Goal: Task Accomplishment & Management: Use online tool/utility

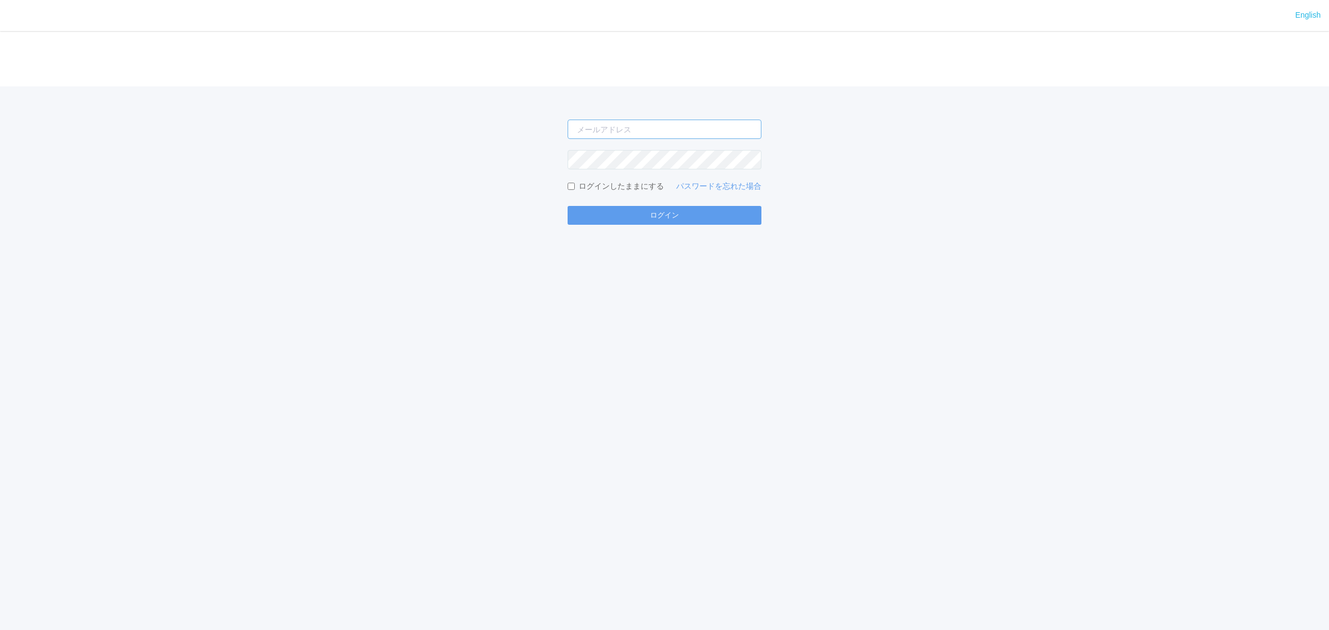
type input "[PERSON_NAME][EMAIL_ADDRESS][DOMAIN_NAME]"
click at [630, 203] on form "[PERSON_NAME][EMAIL_ADDRESS][DOMAIN_NAME] ログインしたままにする パスワードを忘れた場合 ログイン" at bounding box center [665, 172] width 194 height 105
click at [634, 217] on button "ログイン" at bounding box center [665, 215] width 194 height 19
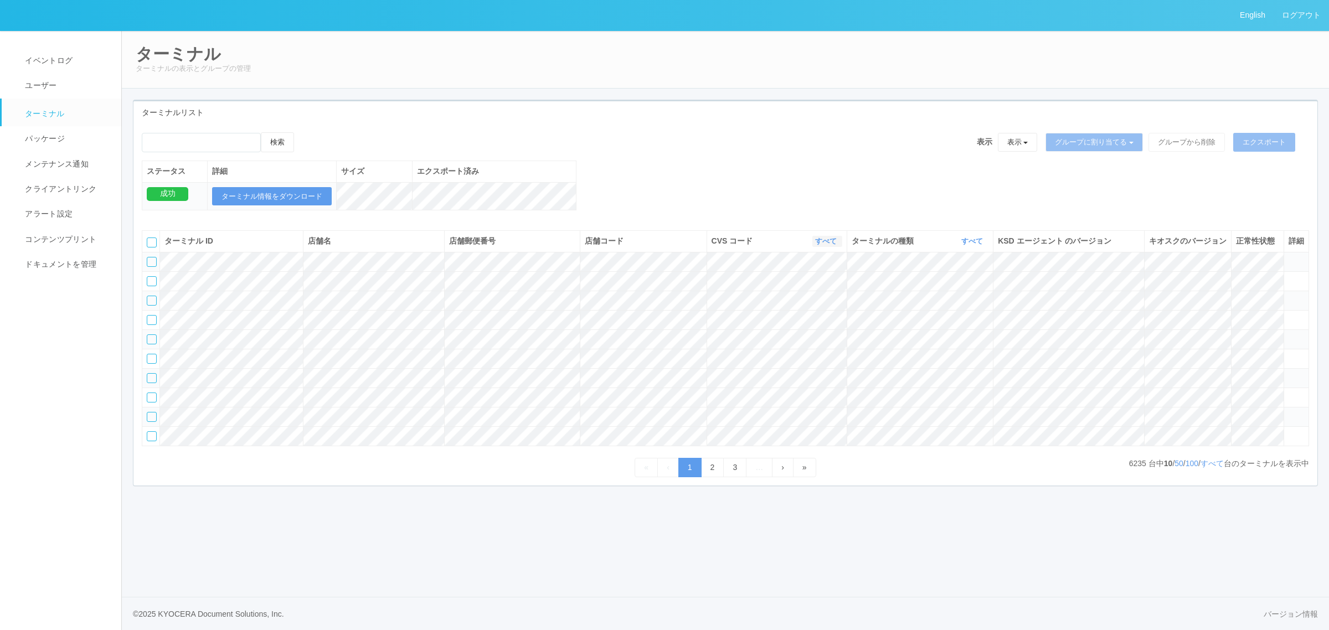
click at [823, 245] on link "すべて" at bounding box center [827, 241] width 24 height 8
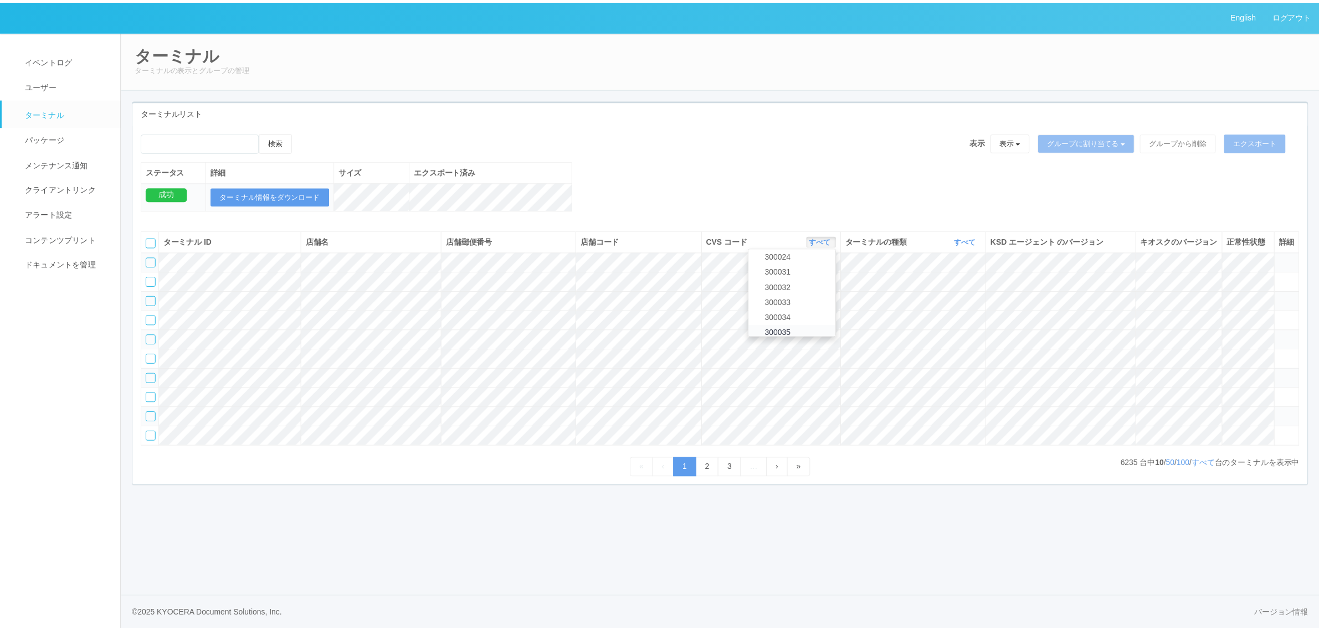
scroll to position [400, 0]
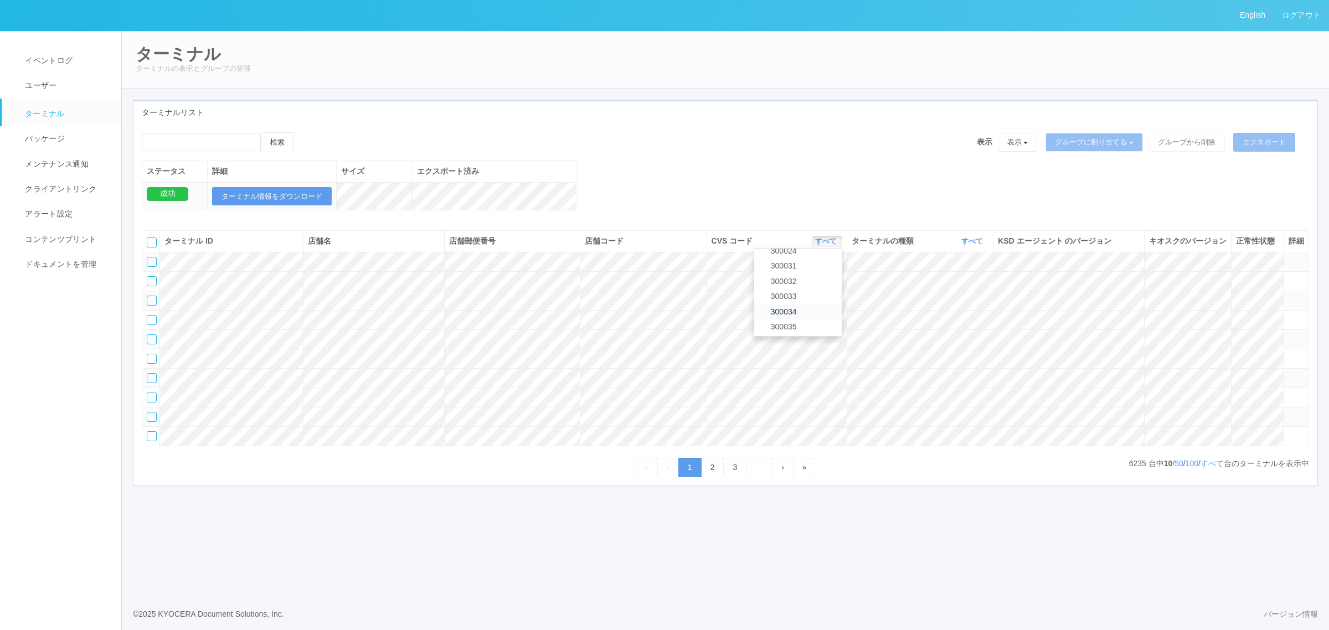
click at [808, 320] on link "300034" at bounding box center [798, 312] width 88 height 15
click at [973, 245] on link "すべて" at bounding box center [973, 241] width 24 height 8
click at [959, 295] on link "キオスク" at bounding box center [945, 287] width 88 height 15
click at [1209, 468] on link "すべて" at bounding box center [1212, 463] width 23 height 9
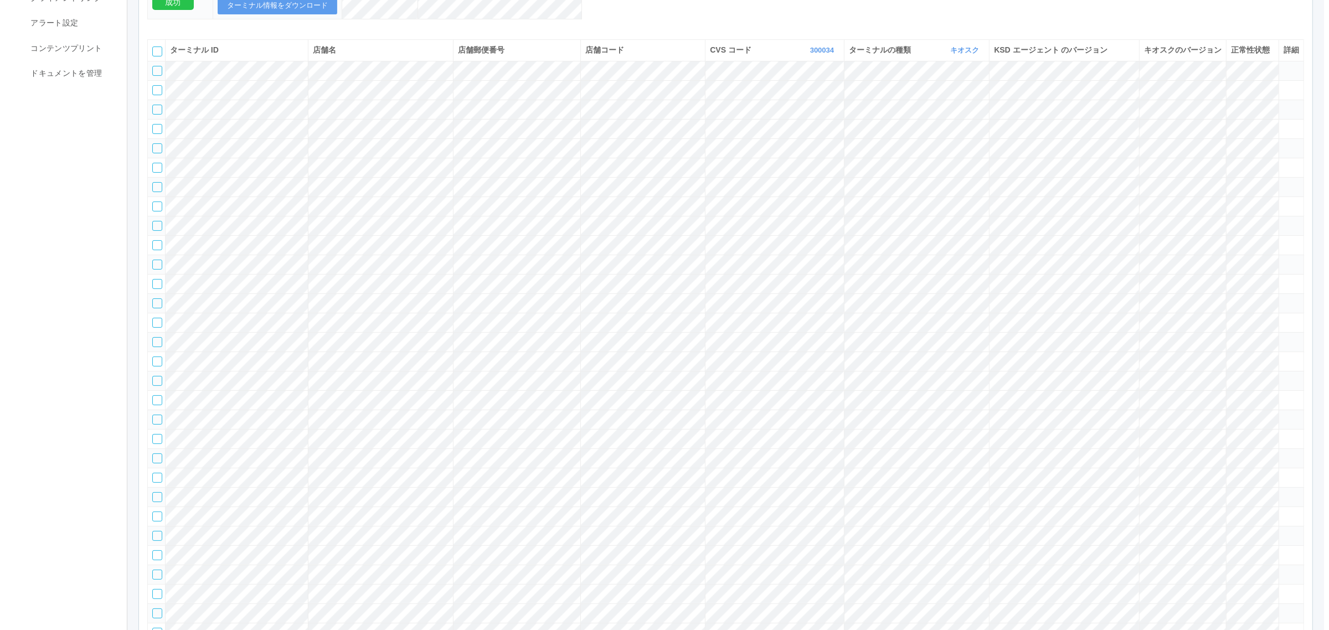
scroll to position [7, 0]
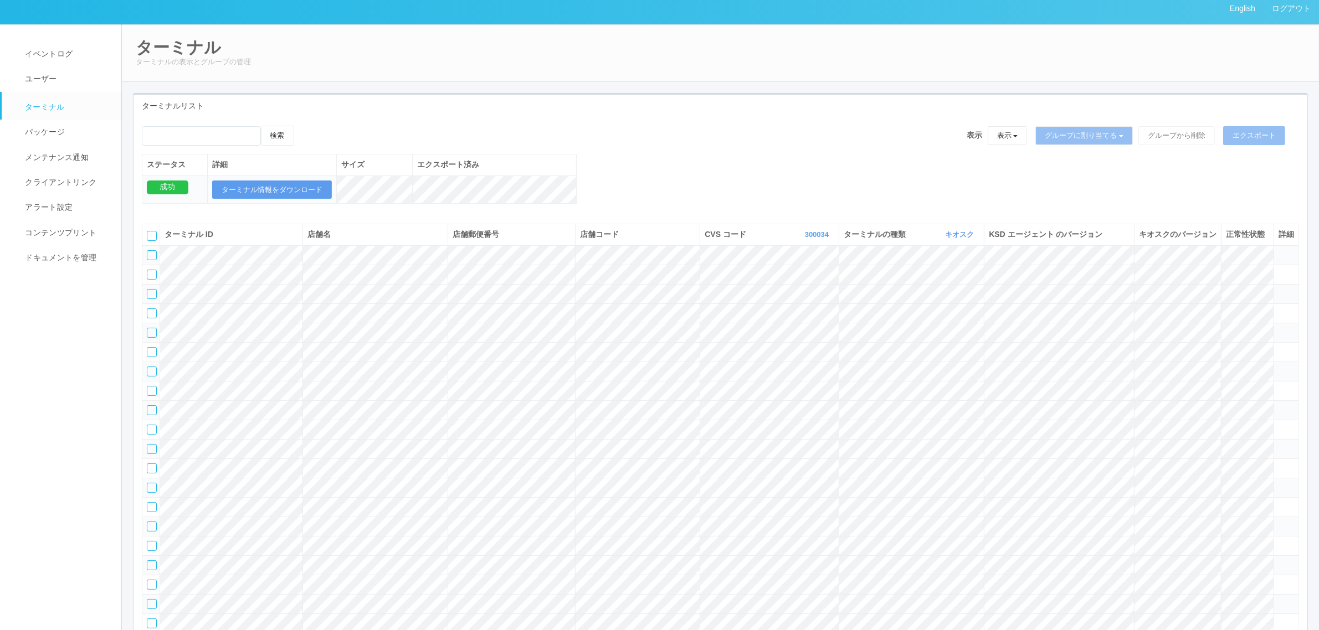
click at [1288, 420] on tr at bounding box center [720, 409] width 1156 height 19
click at [1278, 405] on icon at bounding box center [1278, 405] width 0 height 0
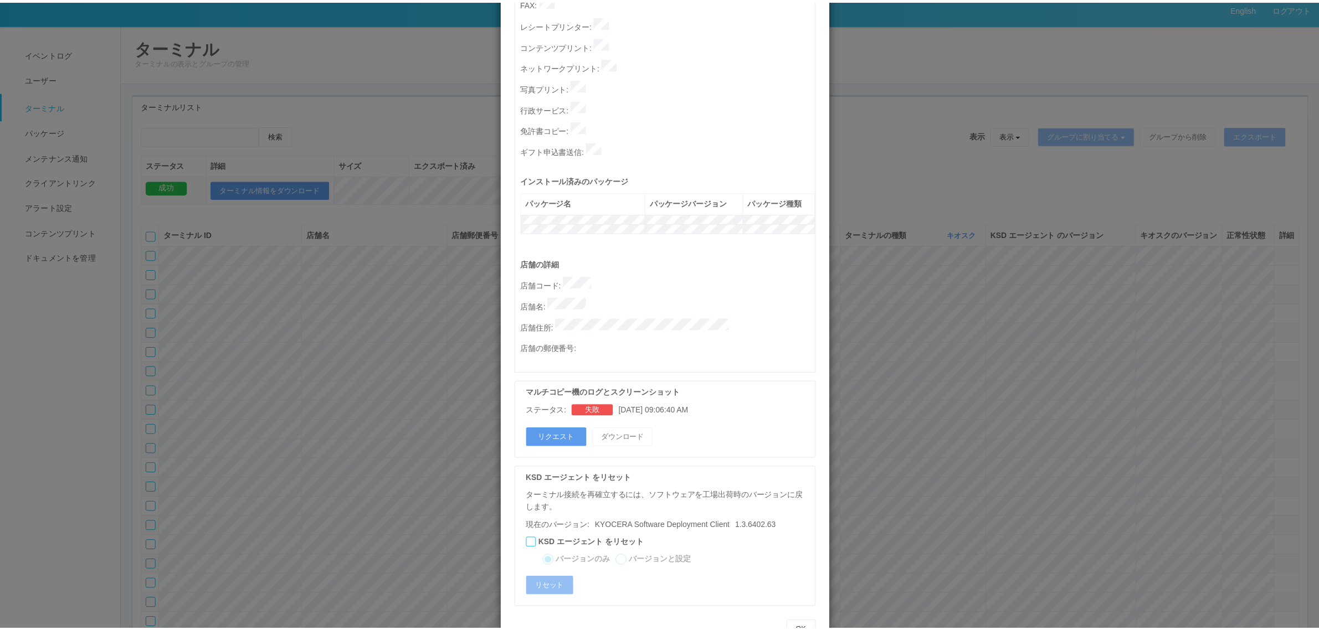
scroll to position [0, 0]
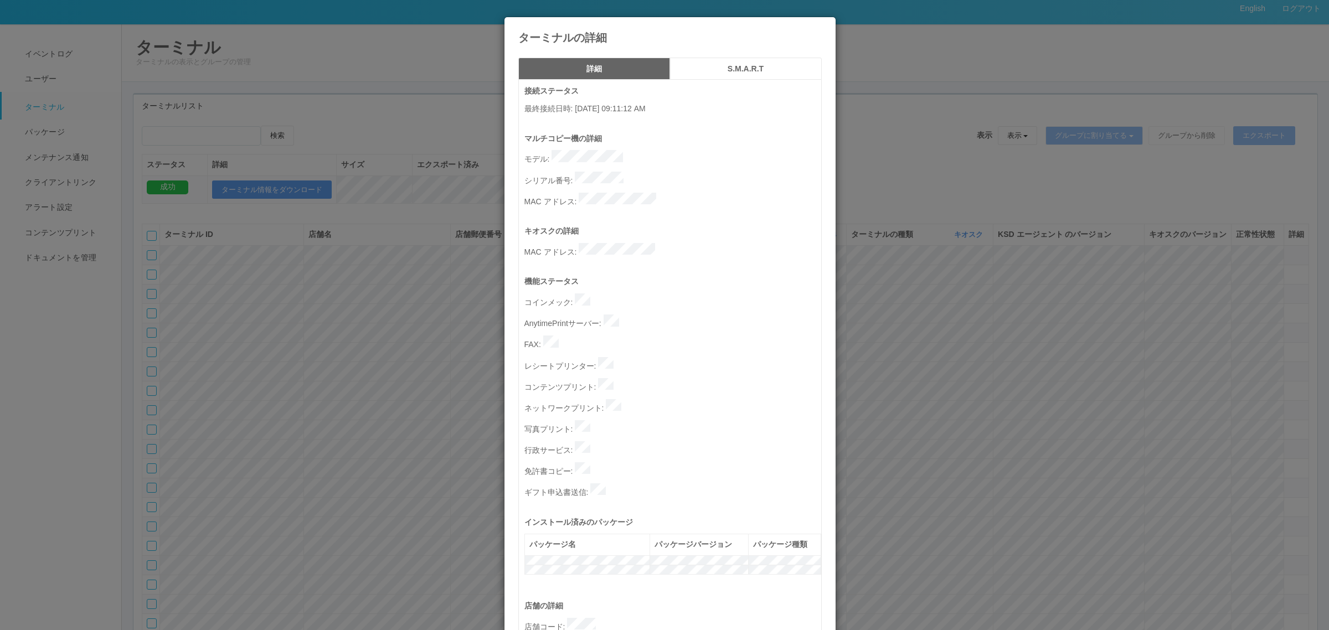
click at [649, 173] on p "シリアル番号 :" at bounding box center [672, 180] width 297 height 16
click at [65, 42] on div "ターミナルの詳細 詳細 S.M.A.R.T 接続ステータス 最終接続日時 : [DATE] 09:11:12 AM マルチコピー機の詳細 モデル : シリアル…" at bounding box center [664, 315] width 1329 height 630
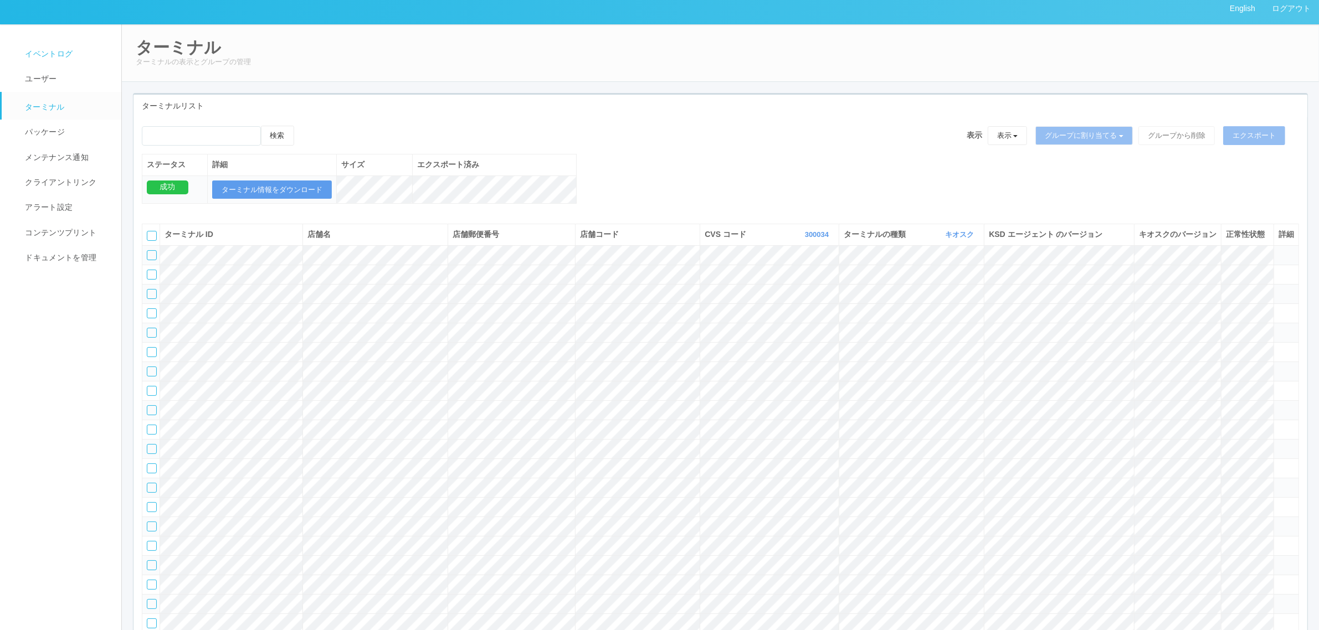
click at [65, 50] on span "イベントログ" at bounding box center [47, 53] width 50 height 9
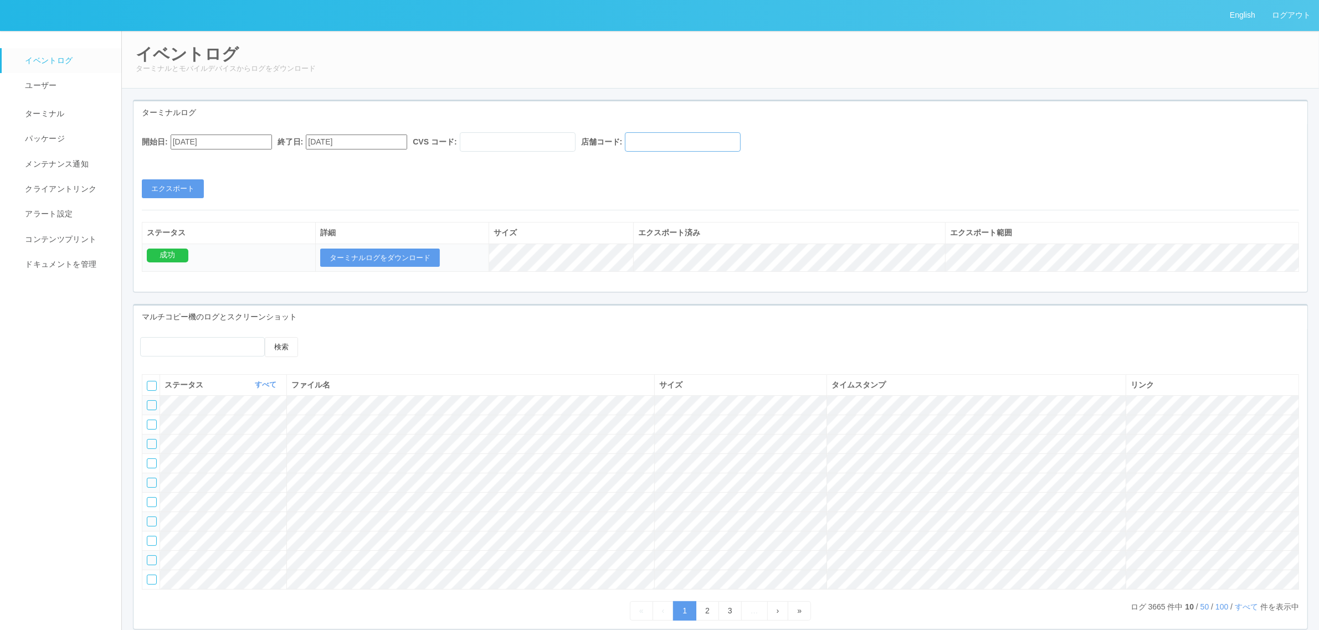
click at [660, 146] on input "text" at bounding box center [683, 141] width 116 height 19
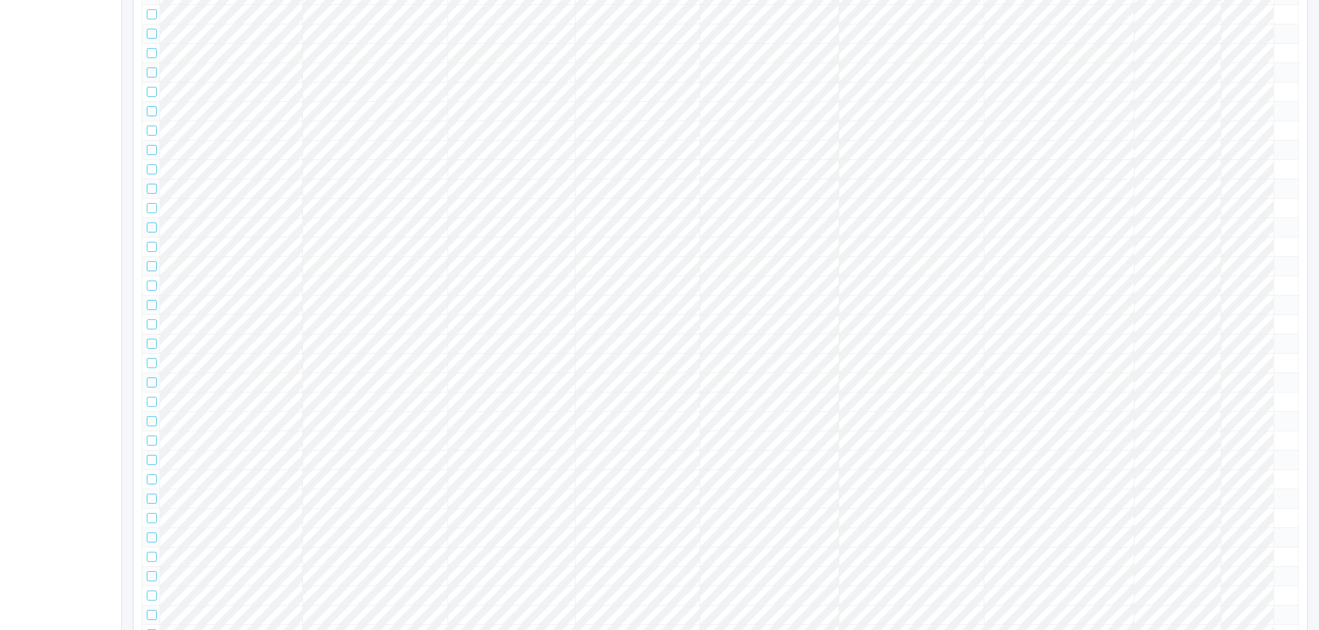
scroll to position [7, 0]
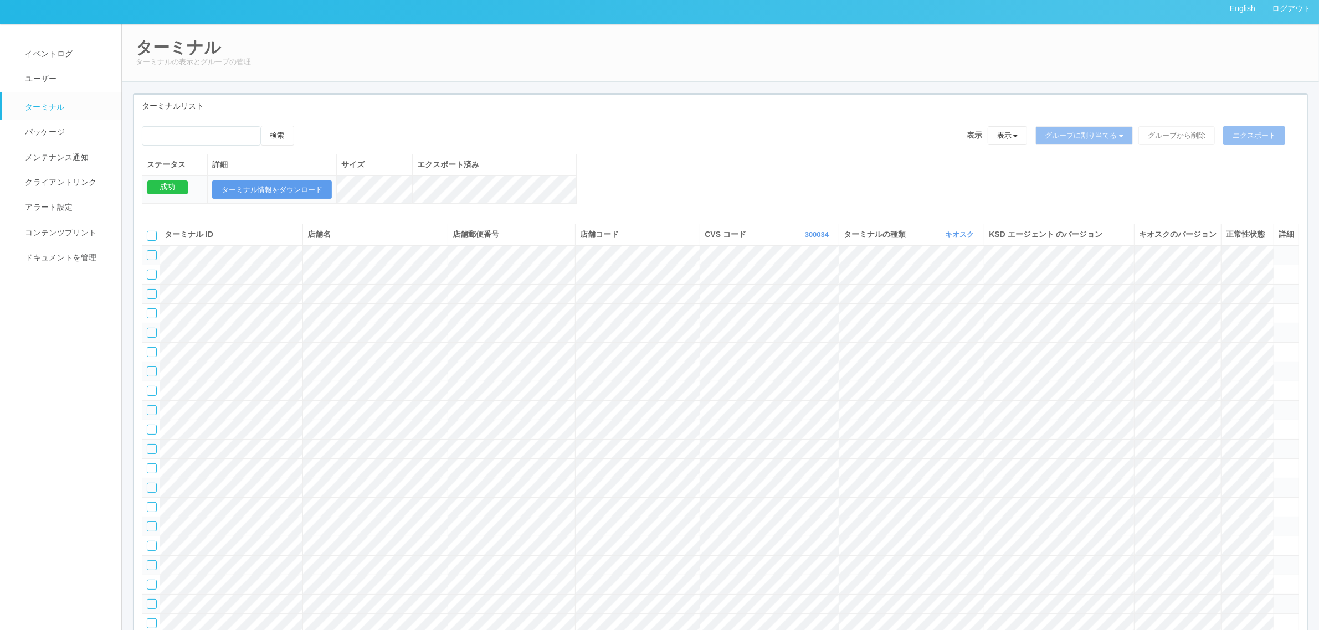
click at [588, 420] on tr at bounding box center [720, 409] width 1156 height 19
click at [82, 56] on link "イベントログ" at bounding box center [67, 54] width 130 height 25
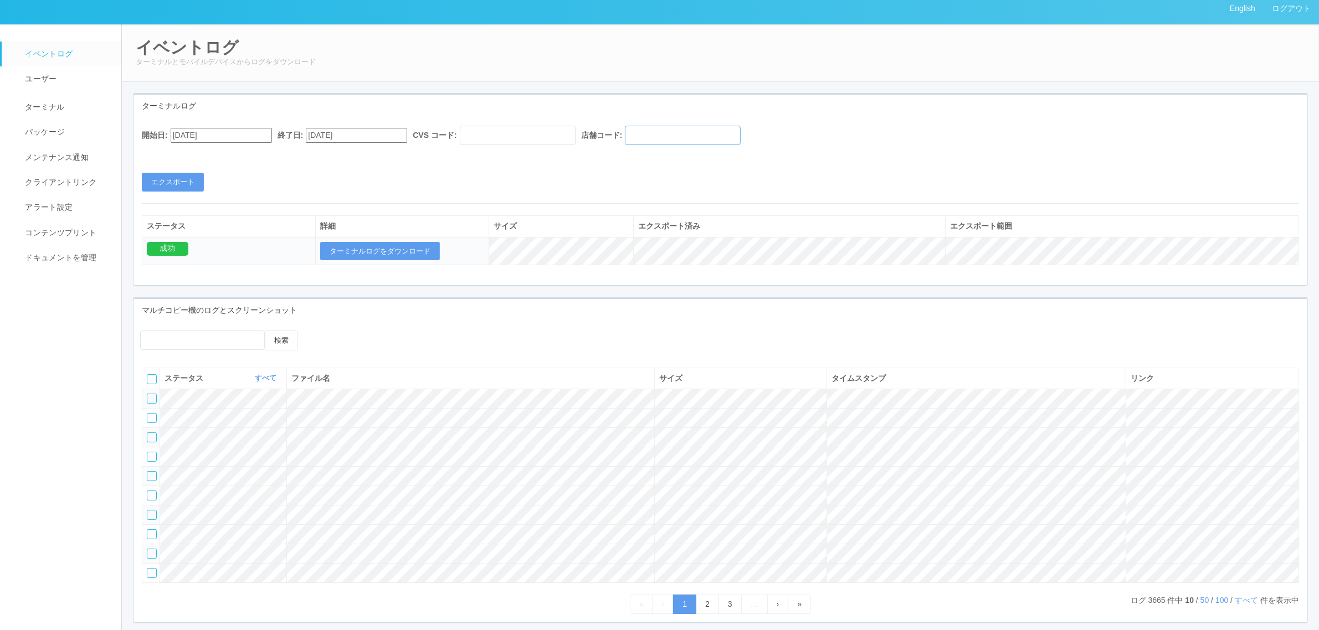
drag, startPoint x: 670, startPoint y: 136, endPoint x: 577, endPoint y: 133, distance: 93.1
click at [668, 136] on input "text" at bounding box center [683, 135] width 116 height 19
paste input "330001"
type input "330001"
click at [557, 135] on input "text" at bounding box center [518, 135] width 116 height 19
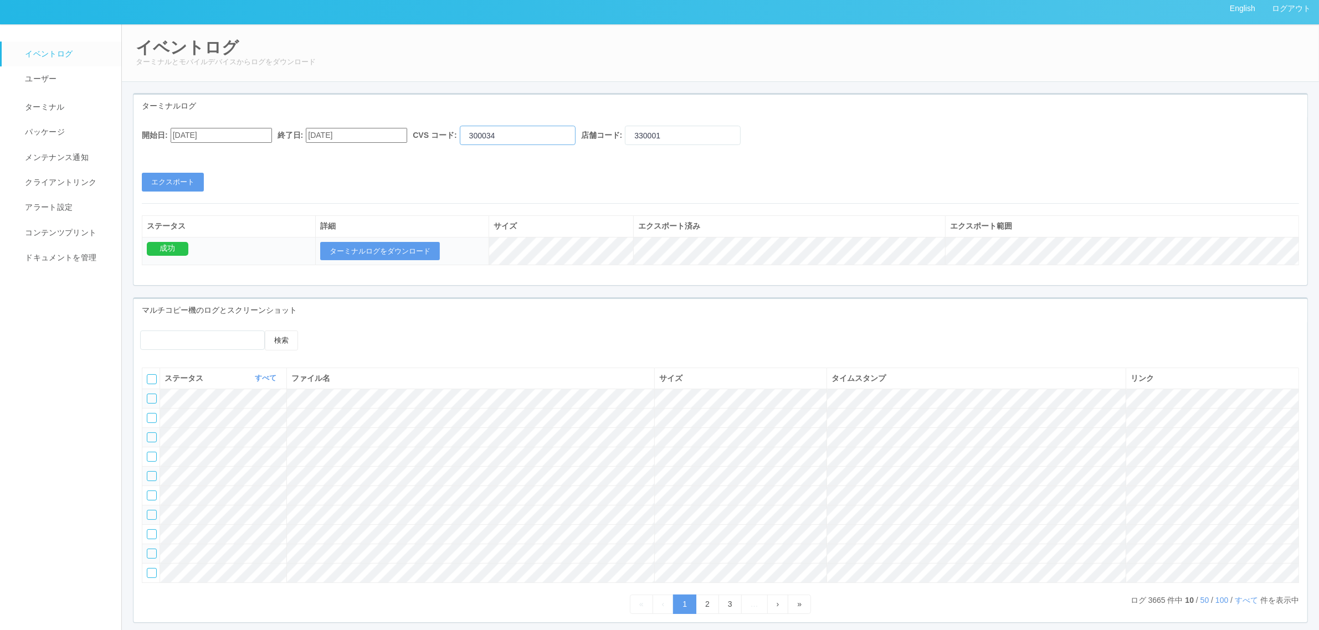
type input "300034"
click at [334, 134] on input "[DATE]" at bounding box center [356, 135] width 101 height 15
click at [322, 152] on button "button" at bounding box center [317, 149] width 9 height 3
drag, startPoint x: 355, startPoint y: 248, endPoint x: 316, endPoint y: 223, distance: 46.4
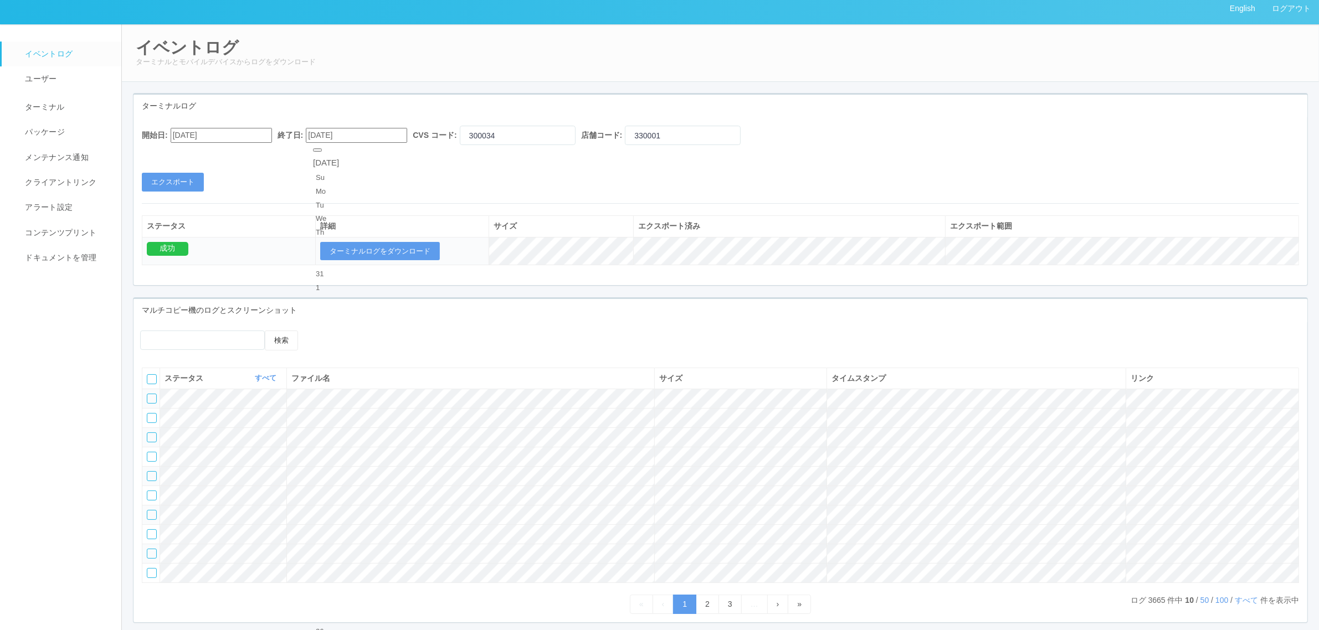
type input "[DATE]"
click at [189, 184] on button "エクスポート" at bounding box center [173, 182] width 62 height 19
click at [369, 253] on button "ターミナルログをダウンロード" at bounding box center [380, 251] width 120 height 19
click at [59, 111] on span "ターミナル" at bounding box center [43, 106] width 43 height 9
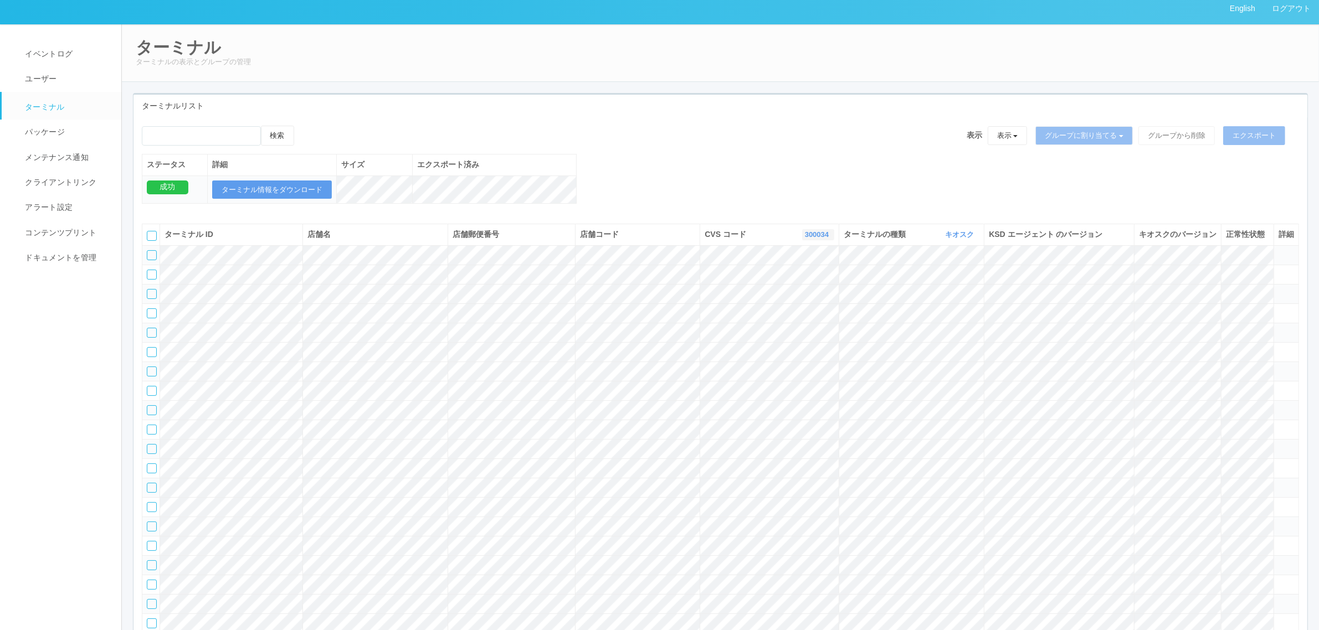
click at [805, 239] on link "300034" at bounding box center [818, 234] width 27 height 8
click at [726, 203] on div "検索 表示 表示 すべてのターミナル 未割り当てのターミナル グループを追加 グループ名を編集 アーカイブ済みのターミナル グループに割り当てる グループを追…" at bounding box center [720, 171] width 1174 height 90
click at [1244, 323] on tr at bounding box center [720, 313] width 1156 height 19
click at [1278, 308] on icon at bounding box center [1278, 308] width 0 height 0
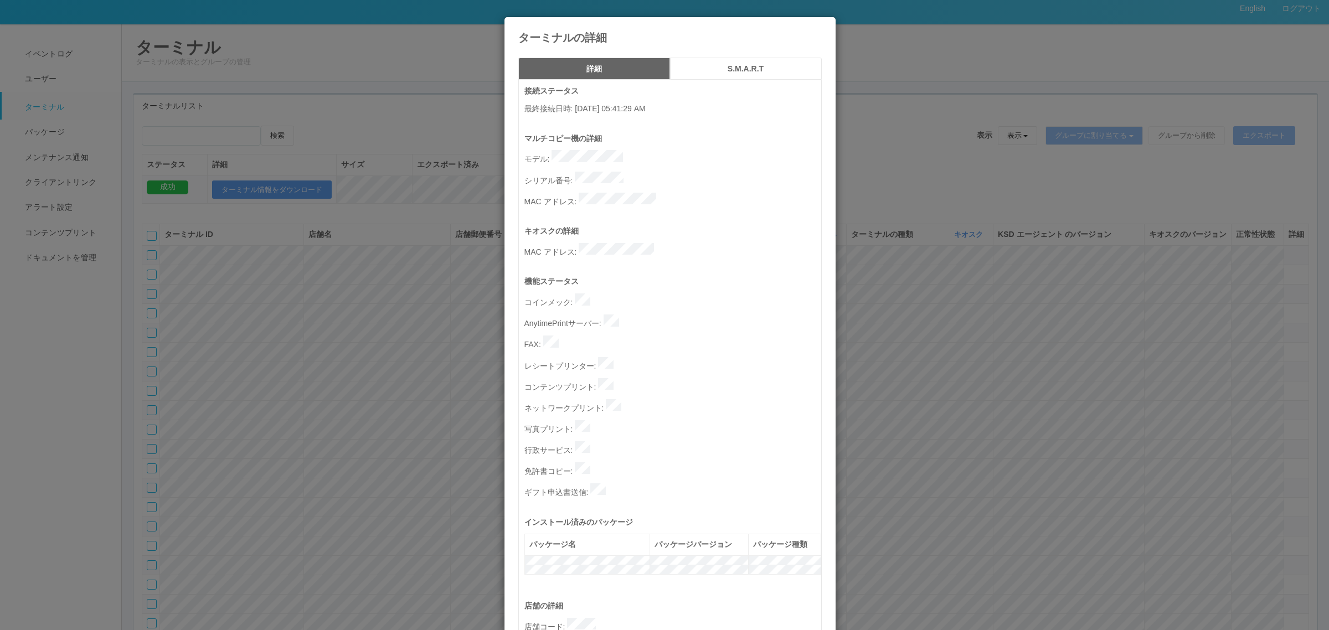
click at [960, 347] on div "ターミナルの詳細 詳細 S.M.A.R.T 接続ステータス 最終接続日時 : [DATE] 05:41:29 AM マルチコピー機の詳細 モデル : シリアル…" at bounding box center [664, 315] width 1329 height 630
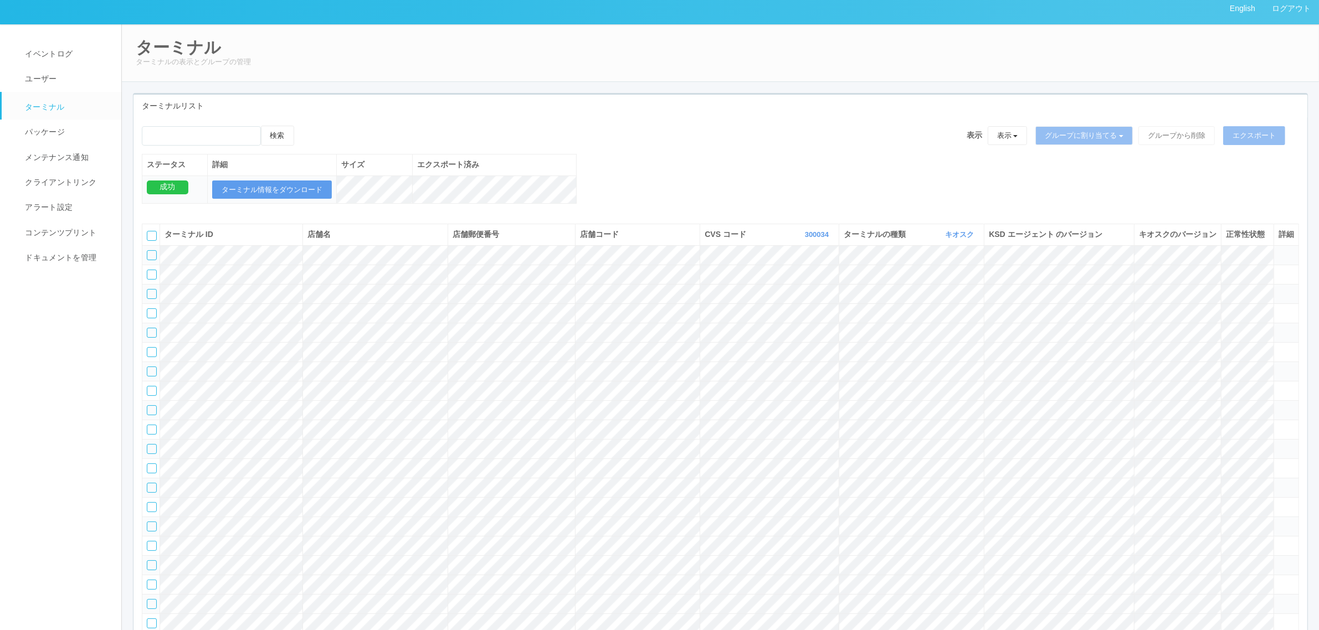
click at [1288, 342] on td at bounding box center [1285, 332] width 25 height 19
click at [1278, 328] on icon at bounding box center [1278, 328] width 0 height 0
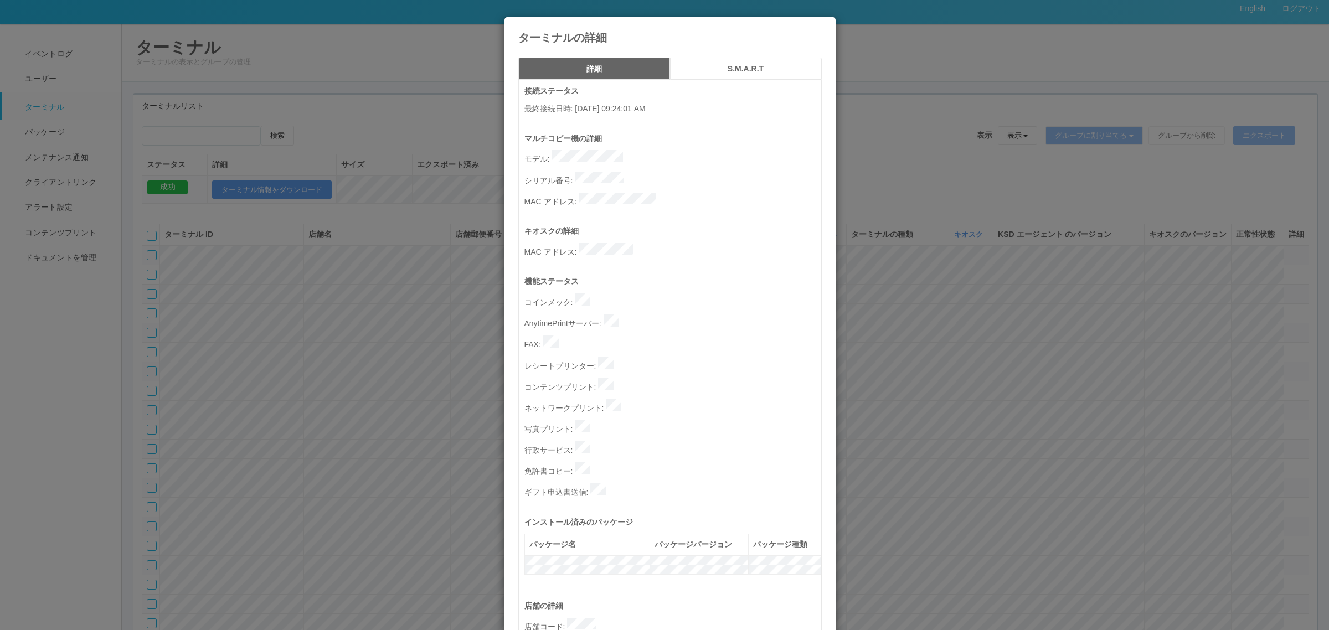
click at [351, 366] on div "ターミナルの詳細 詳細 S.M.A.R.T 接続ステータス 最終接続日時 : [DATE] 09:24:01 AM マルチコピー機の詳細 モデル : シリアル…" at bounding box center [664, 315] width 1329 height 630
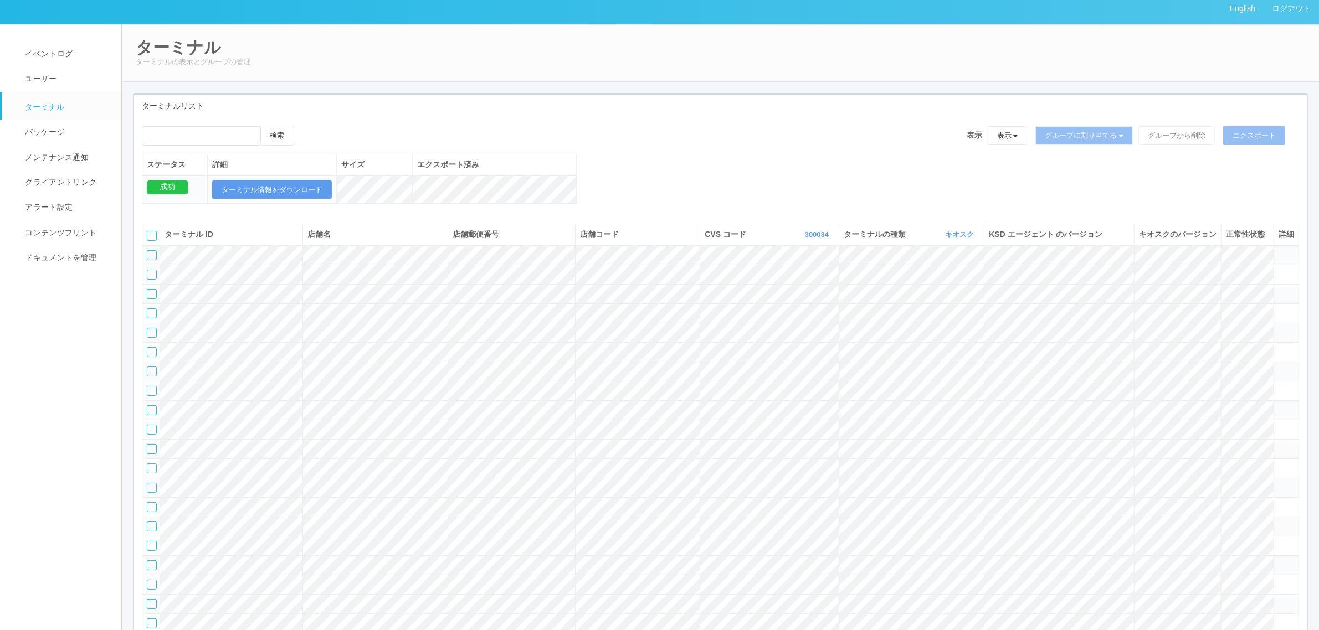
click at [1109, 342] on tr at bounding box center [720, 332] width 1156 height 19
click at [1291, 342] on td at bounding box center [1285, 332] width 25 height 19
click at [1278, 328] on icon at bounding box center [1278, 328] width 0 height 0
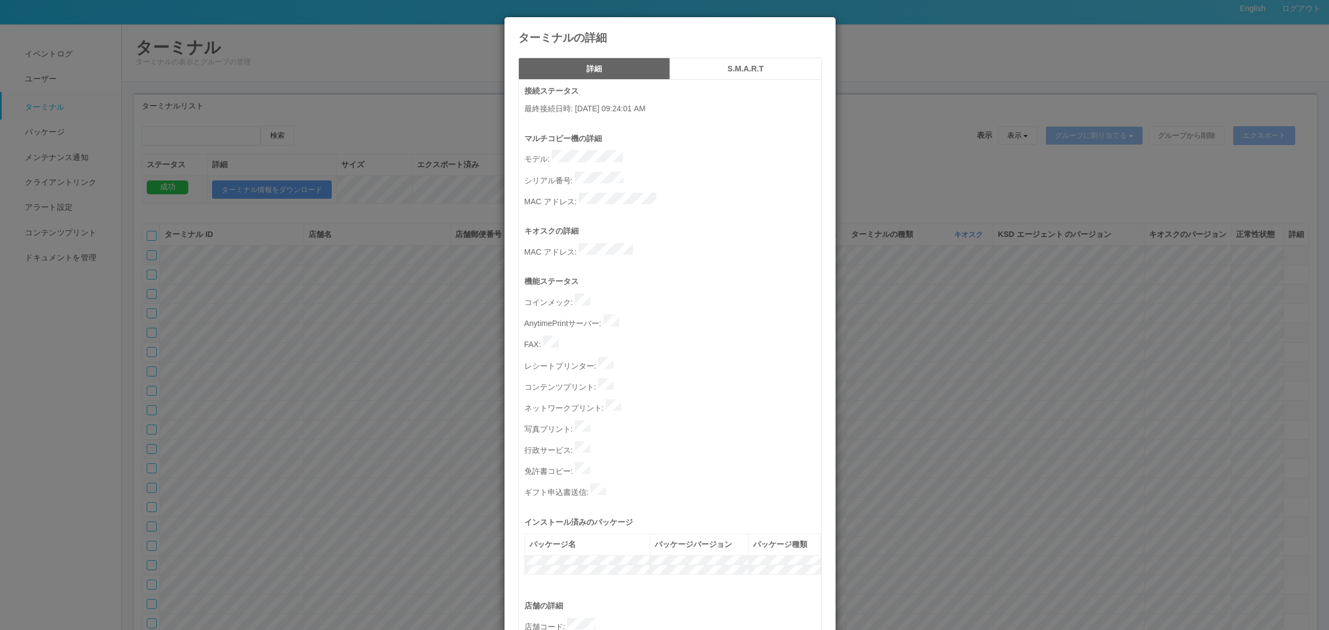
click at [1068, 358] on div "ターミナルの詳細 詳細 S.M.A.R.T 接続ステータス 最終接続日時 : [DATE] 09:24:01 AM マルチコピー機の詳細 モデル : シリアル…" at bounding box center [664, 315] width 1329 height 630
